Goal: Check status: Check status

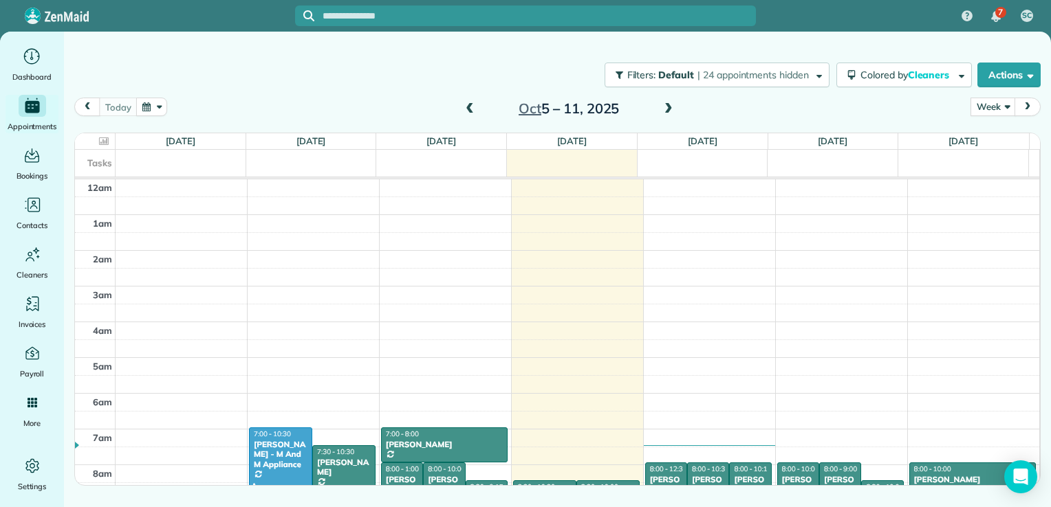
scroll to position [249, 0]
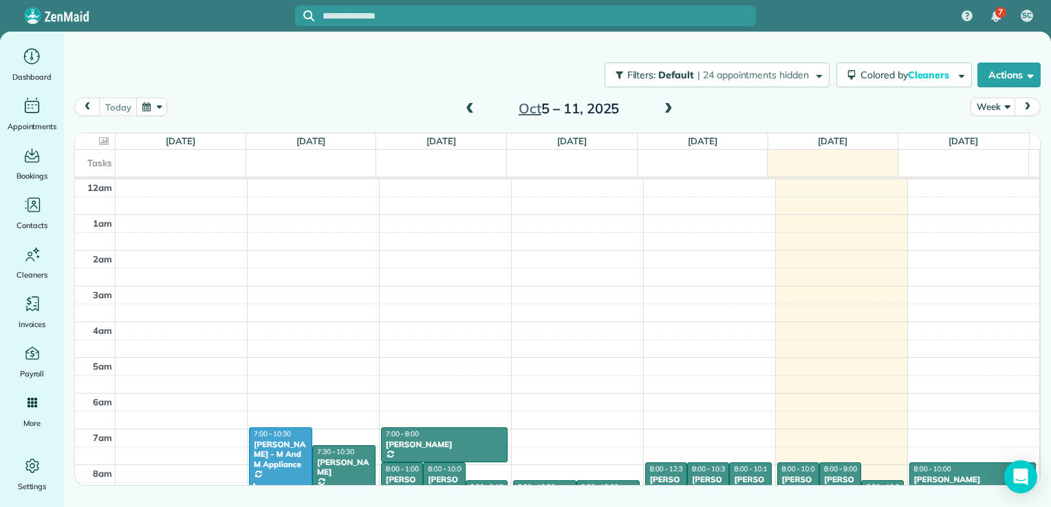
scroll to position [249, 0]
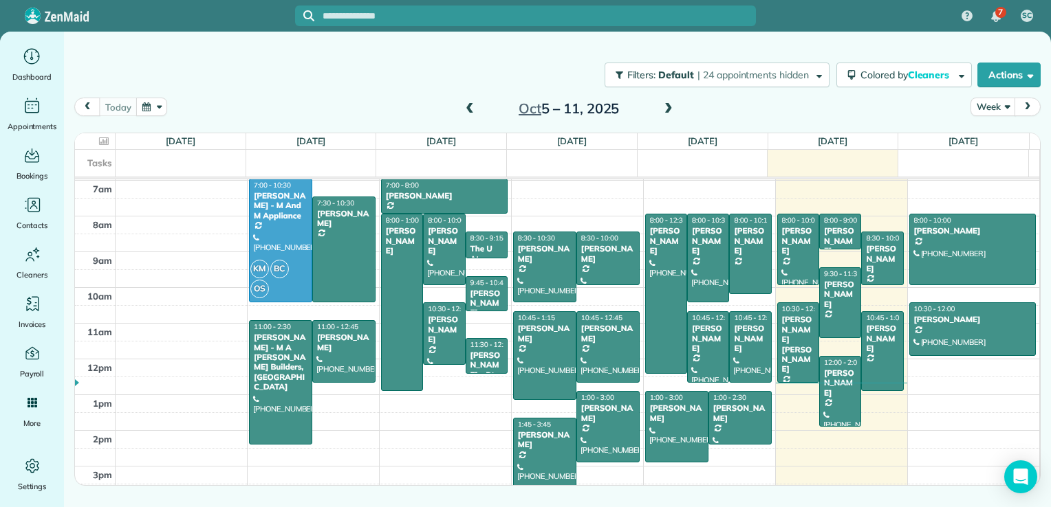
click at [667, 110] on span at bounding box center [668, 109] width 15 height 12
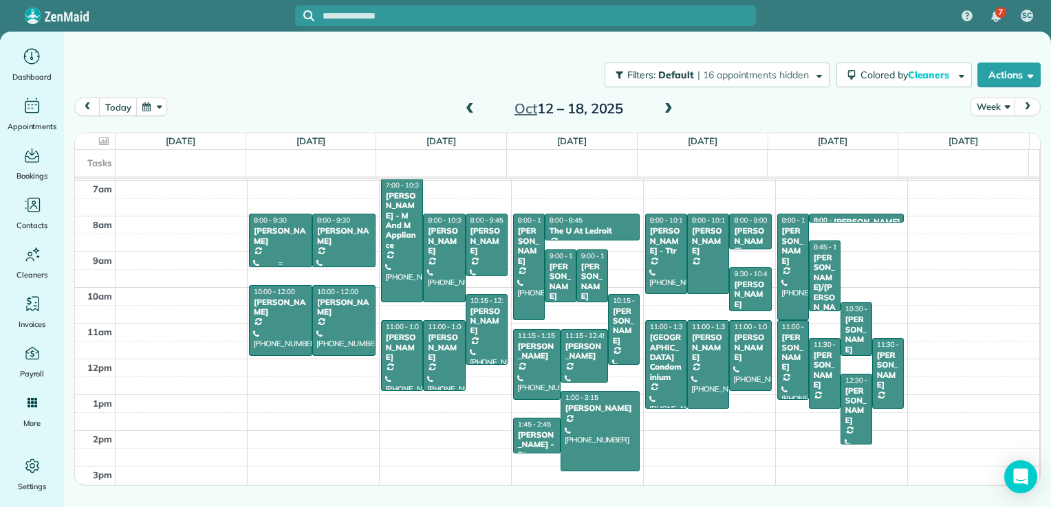
click at [283, 244] on div at bounding box center [281, 241] width 62 height 52
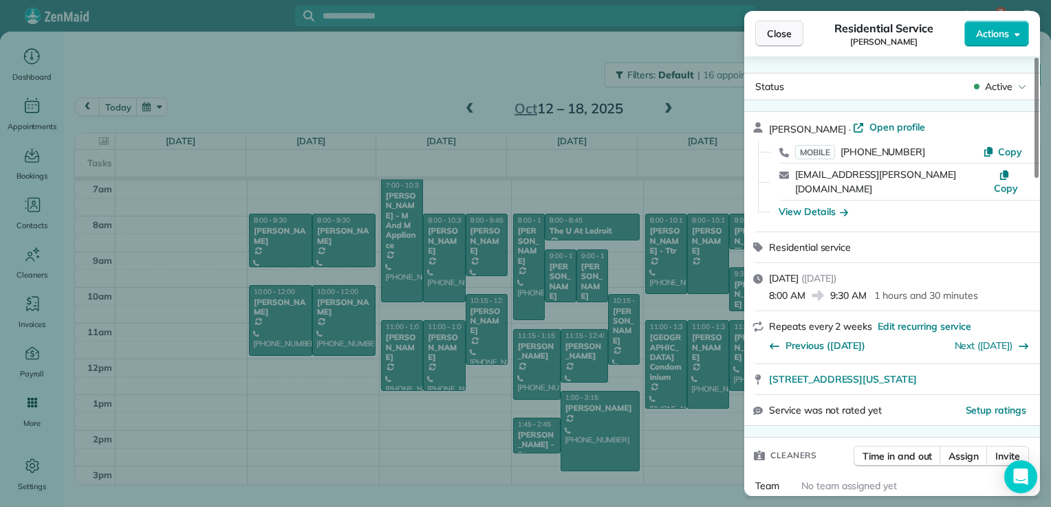
click at [761, 31] on button "Close" at bounding box center [779, 34] width 48 height 26
